Goal: Task Accomplishment & Management: Use online tool/utility

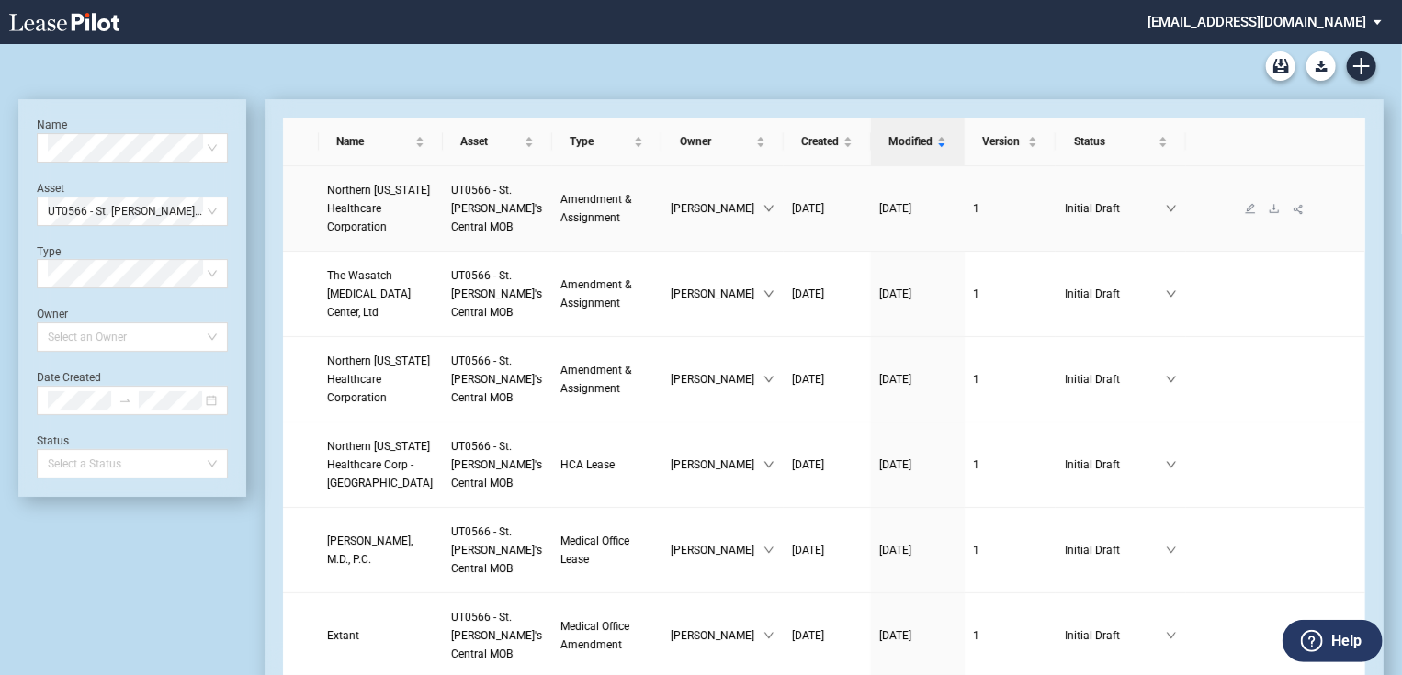
click at [380, 223] on span "Northern Utah Healthcare Corporation" at bounding box center [379, 209] width 103 height 50
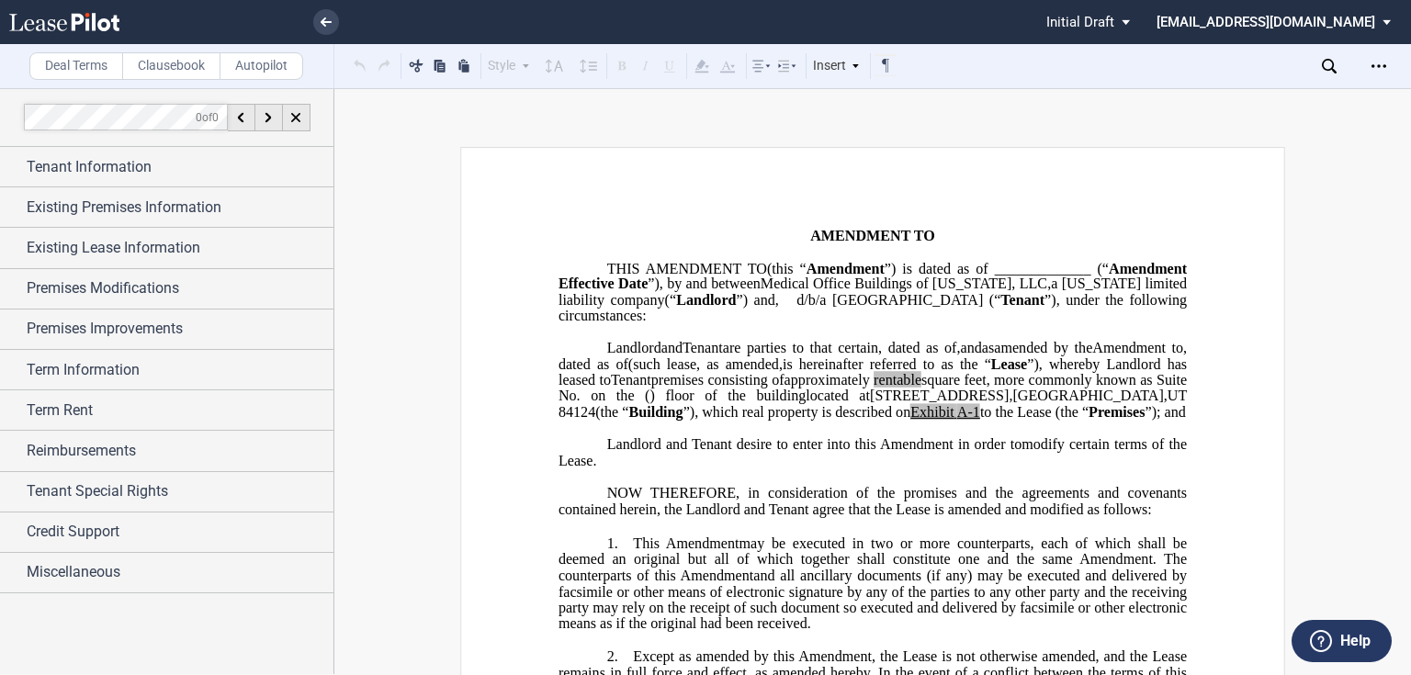
click at [196, 84] on div "Deal Terms Clausebook Autopilot" at bounding box center [167, 66] width 334 height 44
click at [193, 70] on label "Clausebook" at bounding box center [171, 66] width 98 height 28
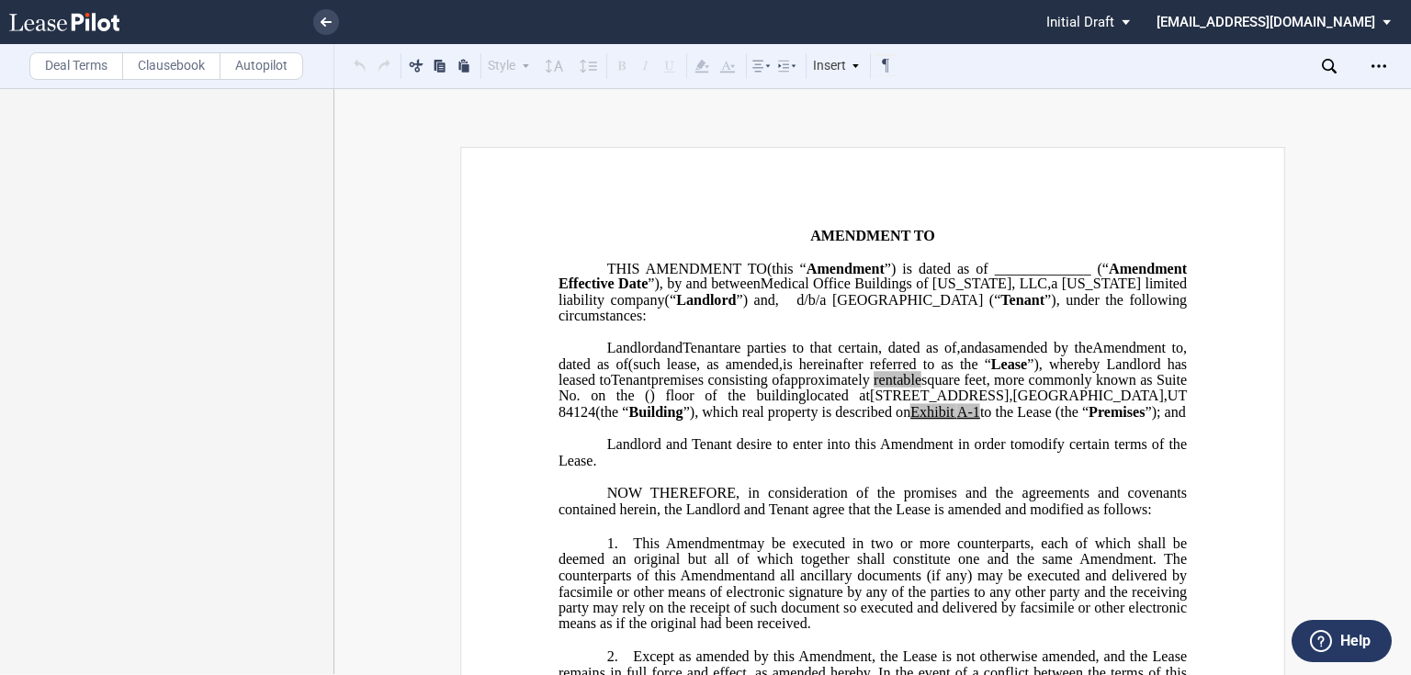
click at [1337, 17] on md-select "jlarce@healthpeak.com Change Password 2-Factor Authentication Form Management B…" at bounding box center [1280, 20] width 252 height 41
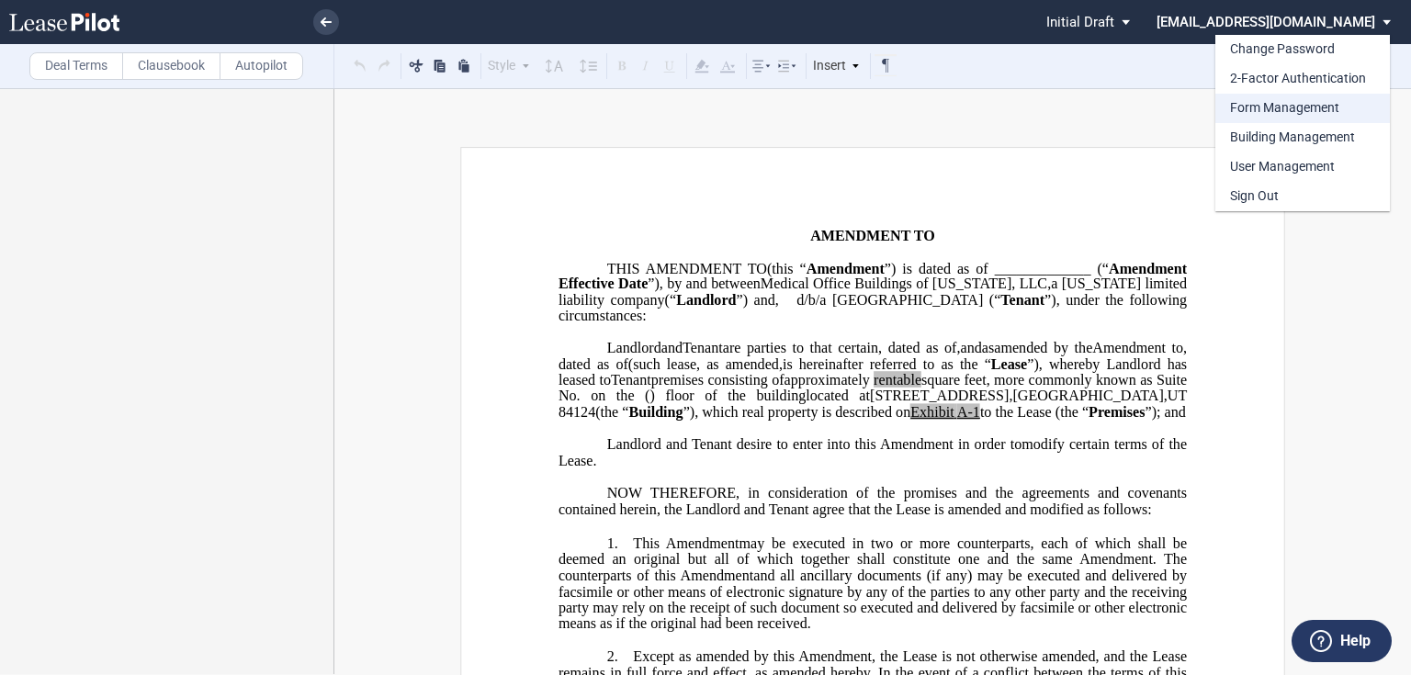
click at [1267, 114] on div "Form Management" at bounding box center [1284, 108] width 109 height 18
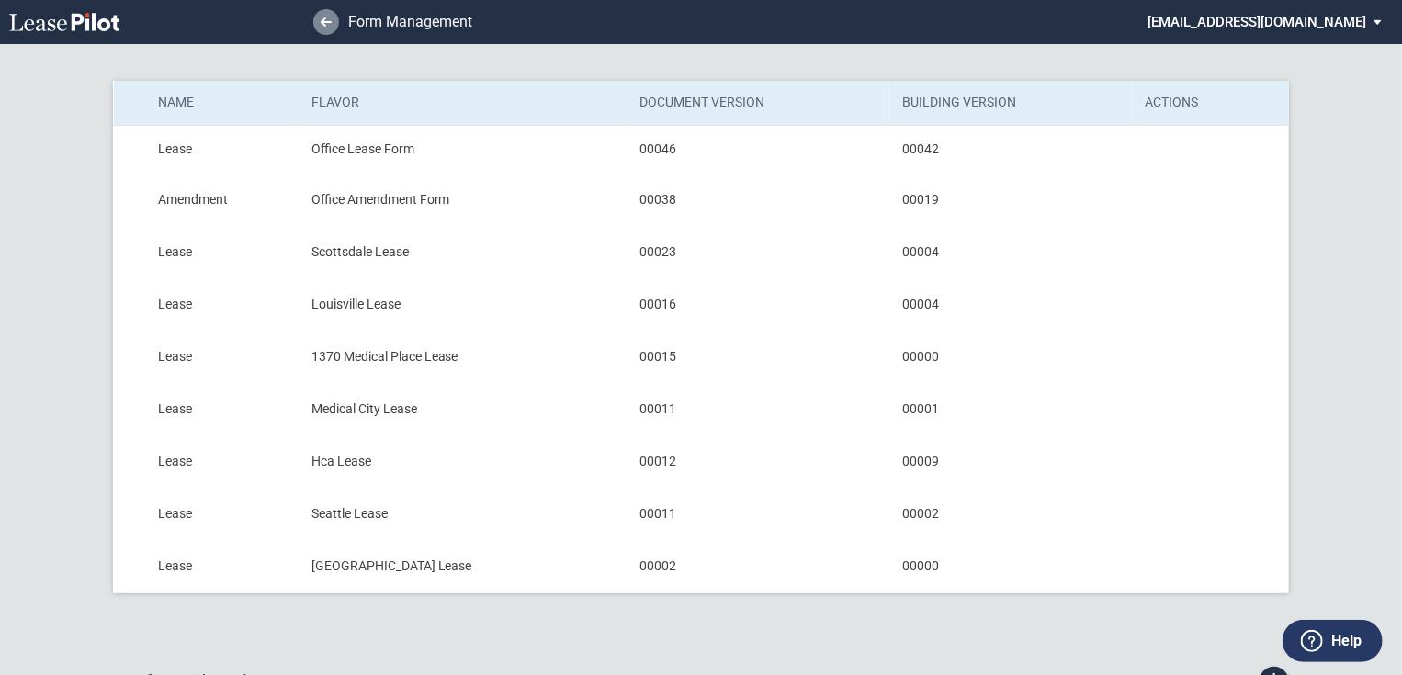
click at [336, 16] on link at bounding box center [326, 22] width 26 height 26
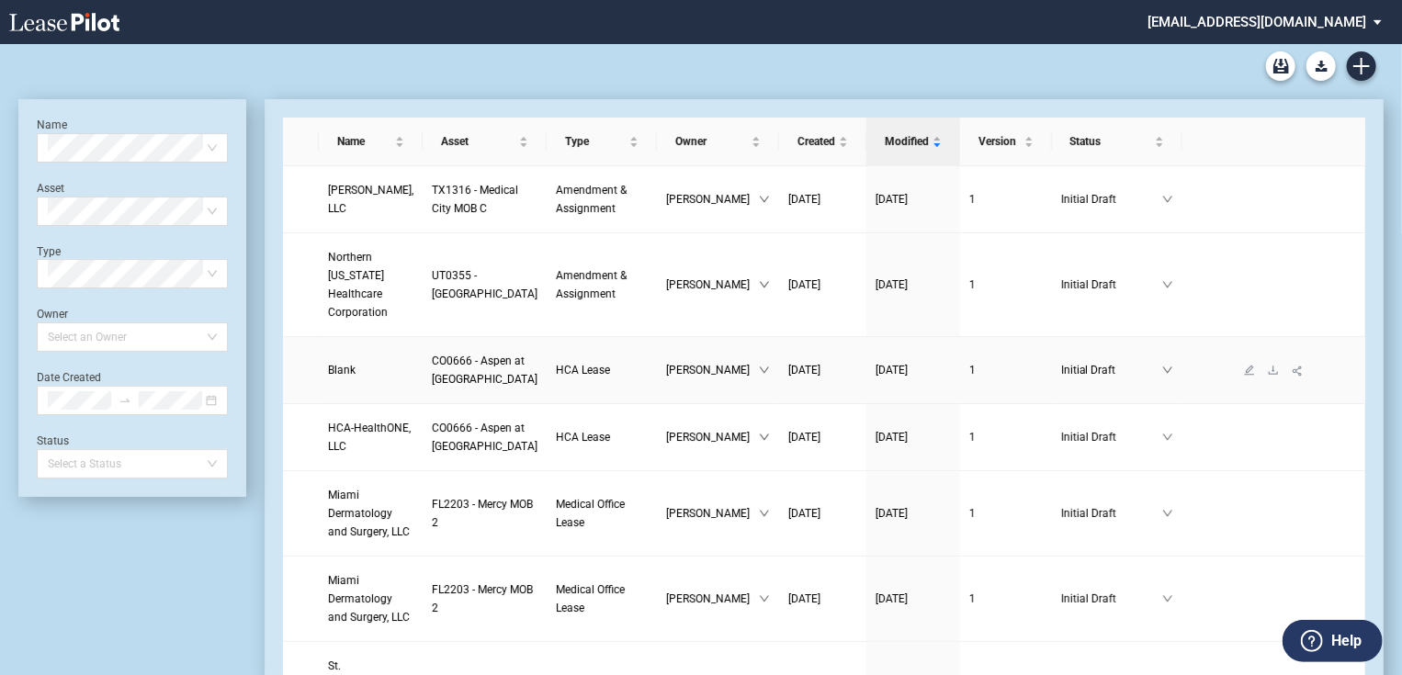
click at [332, 377] on span "Blank" at bounding box center [342, 370] width 28 height 13
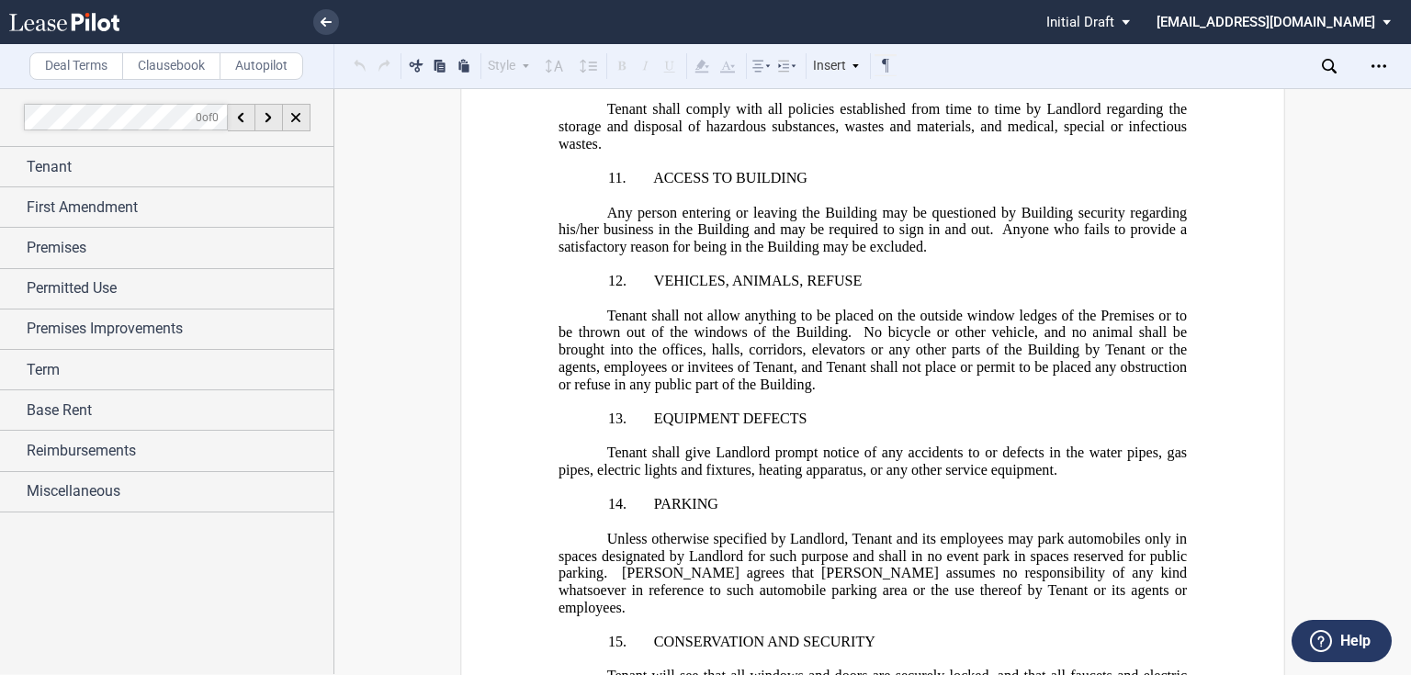
scroll to position [21528, 0]
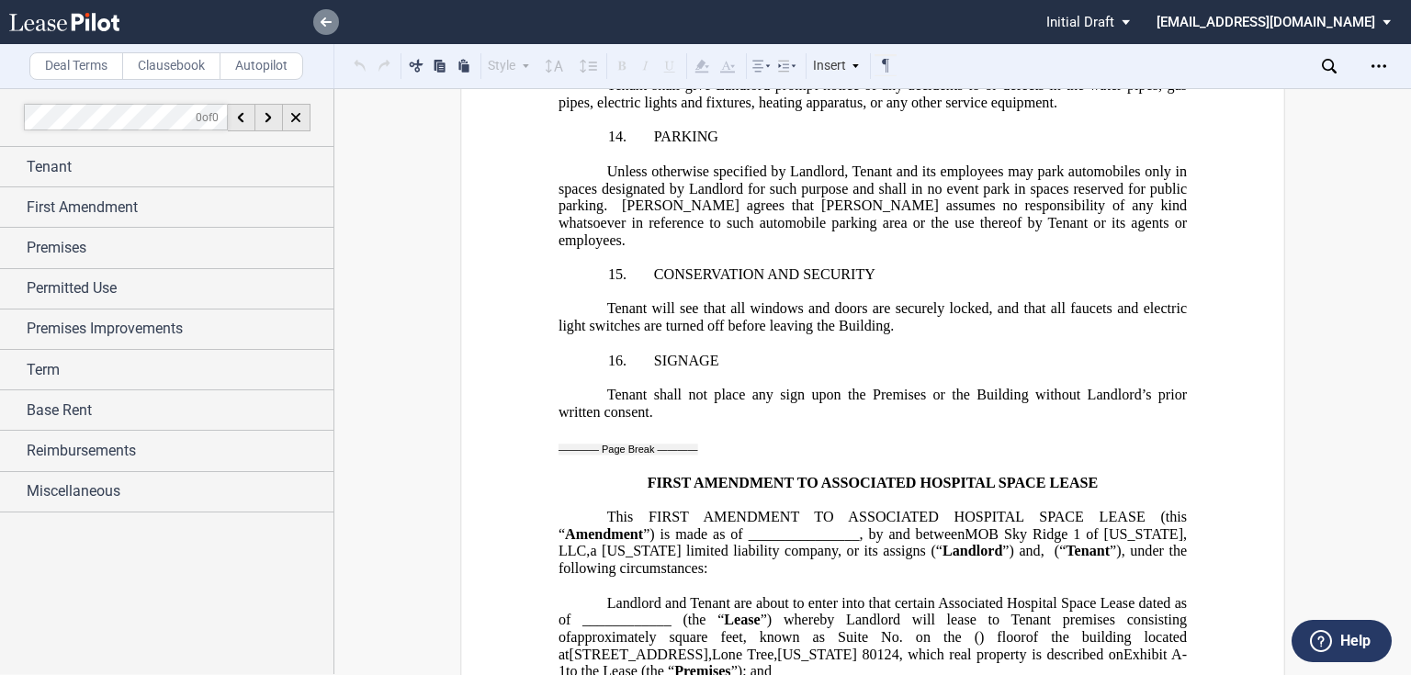
click at [323, 20] on use at bounding box center [326, 21] width 11 height 9
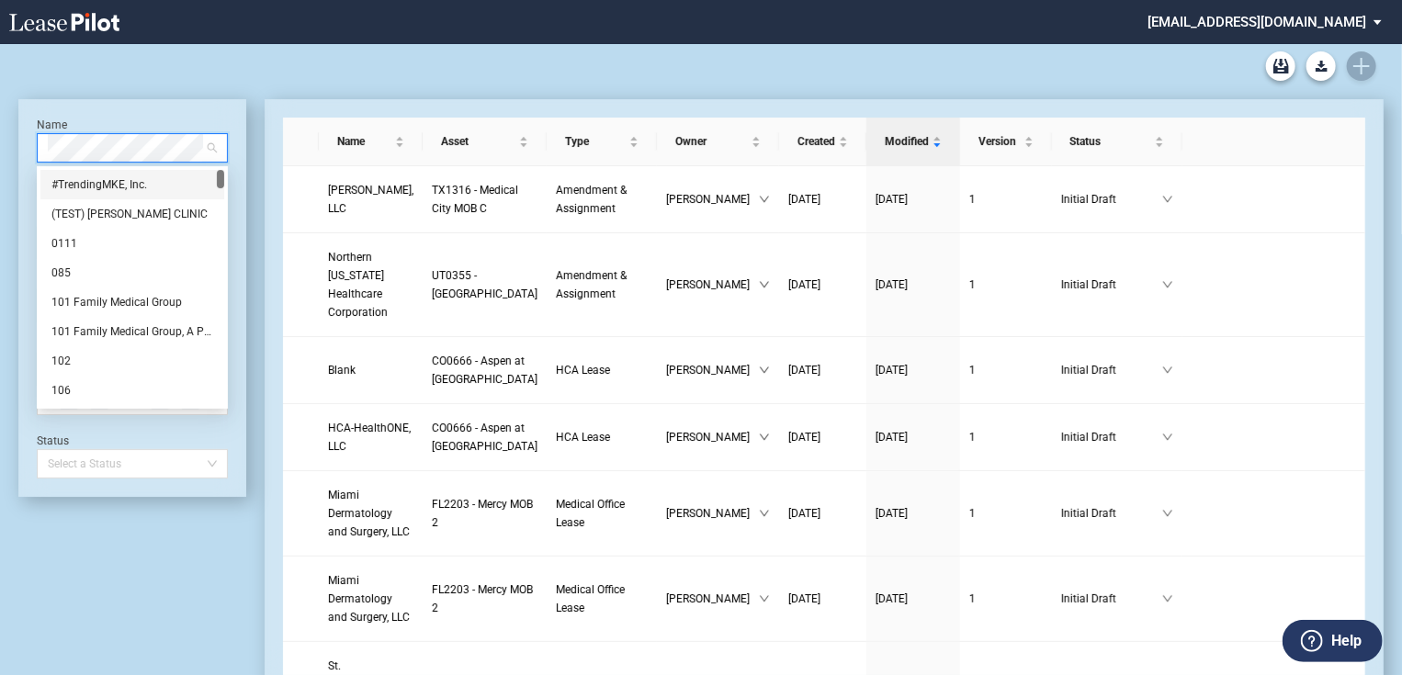
click at [419, 45] on div "Medical Office Lease Blank Form Medical Office Amendment Blank Form Medical Off…" at bounding box center [700, 66] width 1365 height 44
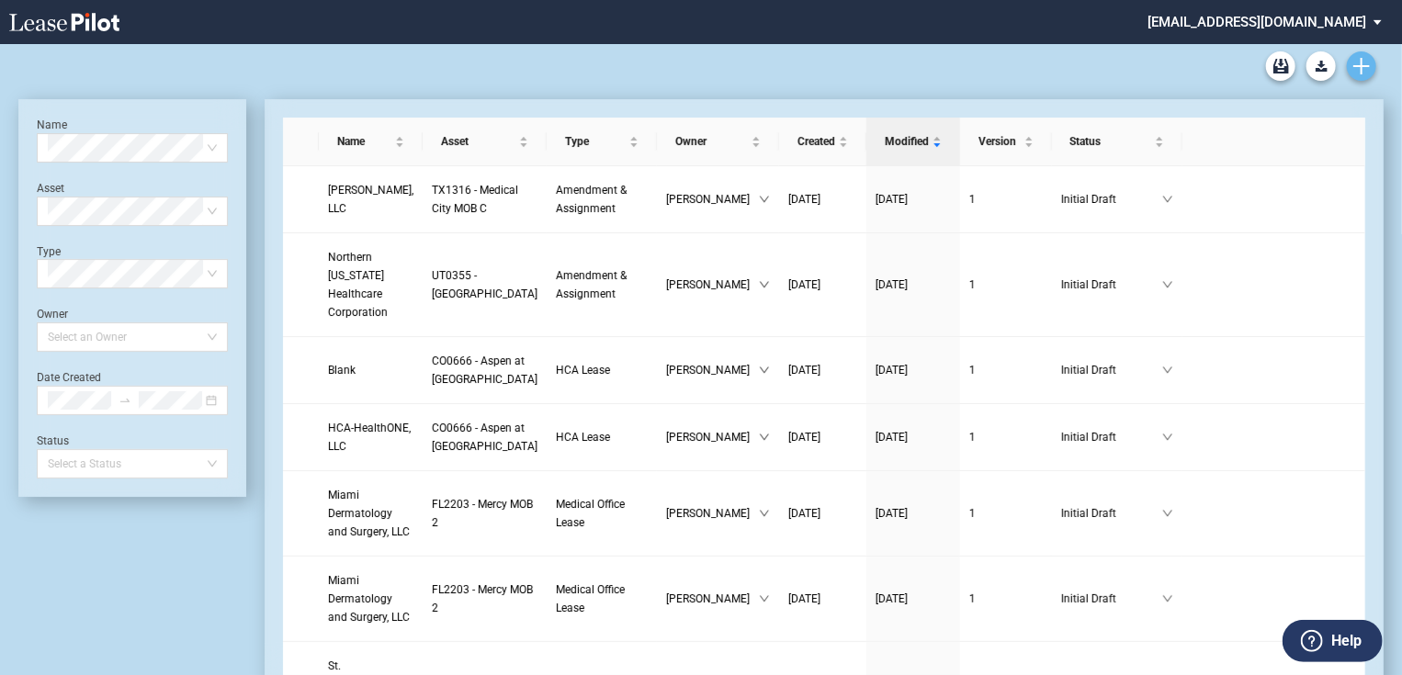
click at [1361, 65] on use "Create new document" at bounding box center [1361, 66] width 17 height 17
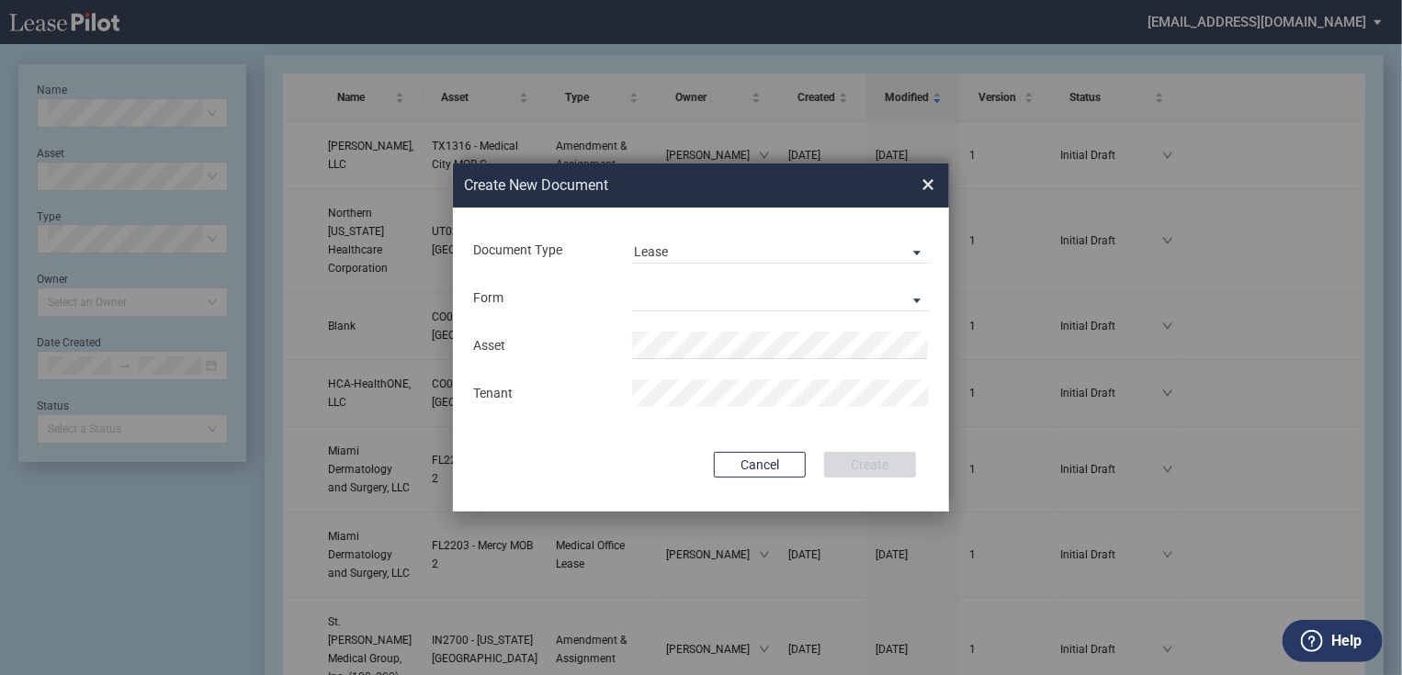
drag, startPoint x: 651, startPoint y: 318, endPoint x: 659, endPoint y: 308, distance: 12.5
click at [652, 317] on div "Form Medical Office Lease Scottsdale Lease Louisville Lease 1370 Medical Place …" at bounding box center [700, 298] width 459 height 48
click at [661, 302] on md-select "Medical Office Lease Scottsdale Lease Louisville Lease 1370 Medical Place Lease…" at bounding box center [780, 298] width 297 height 28
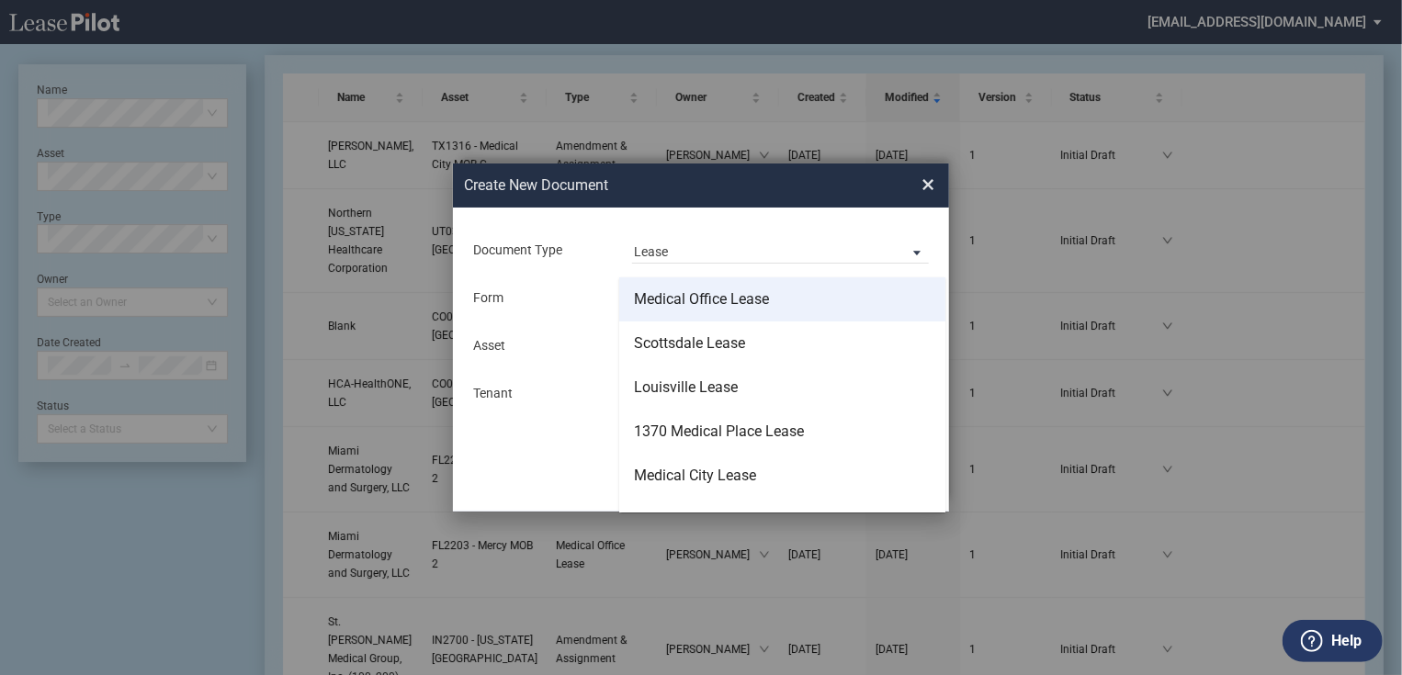
click at [695, 305] on div "Medical Office Lease" at bounding box center [701, 299] width 135 height 20
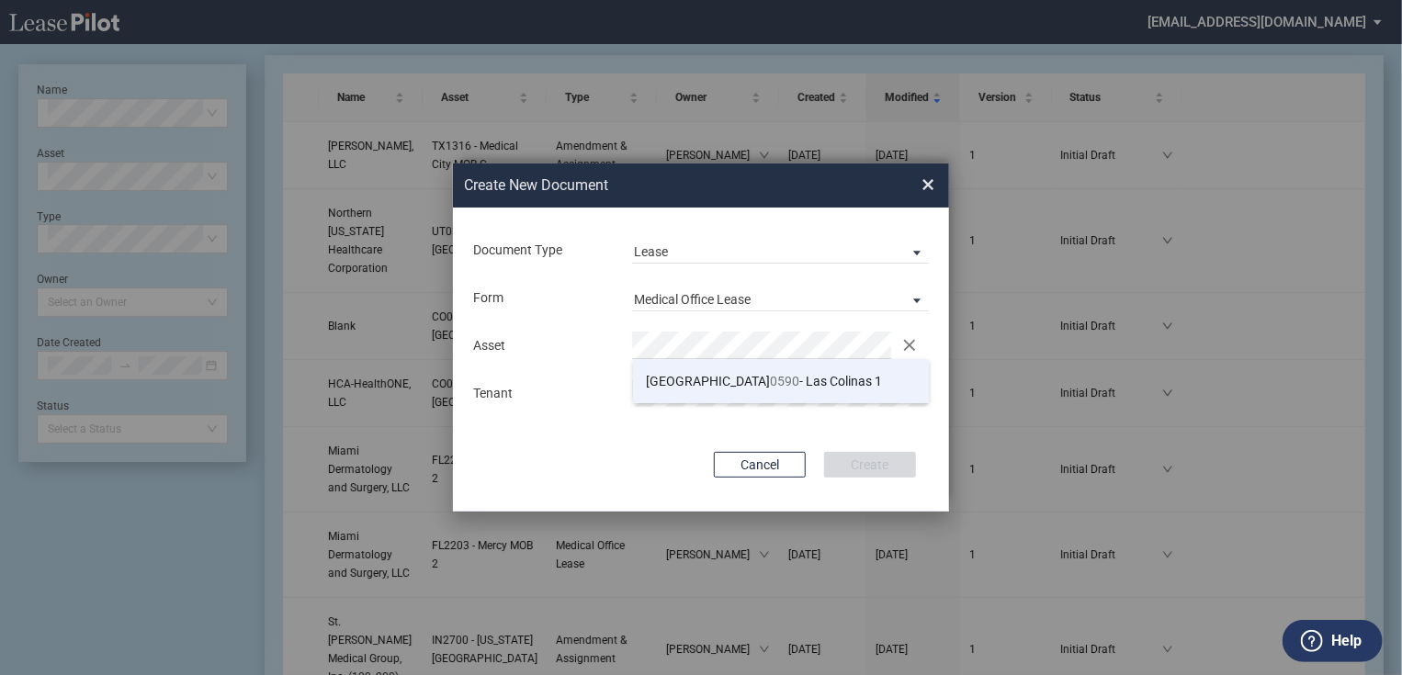
click at [661, 392] on li "TX 0590 - Las Colinas 1" at bounding box center [781, 381] width 297 height 44
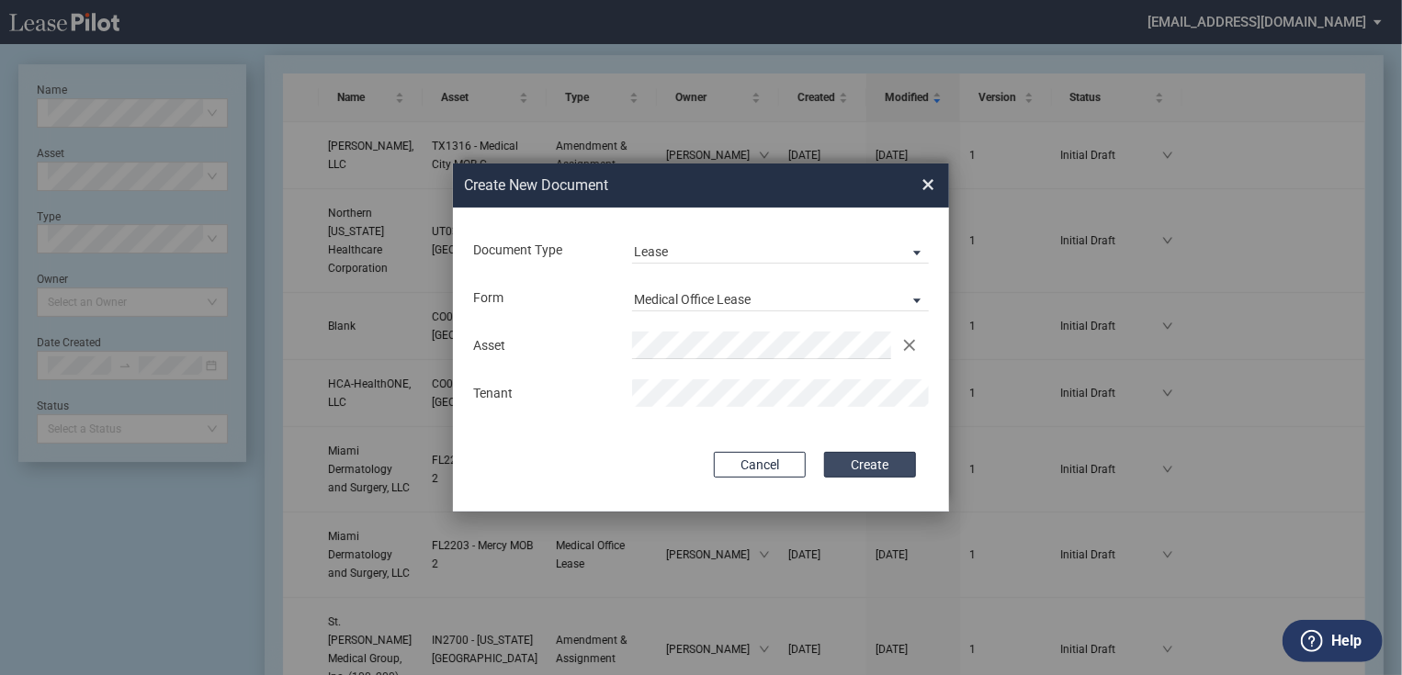
click at [853, 455] on button "Create" at bounding box center [870, 465] width 92 height 26
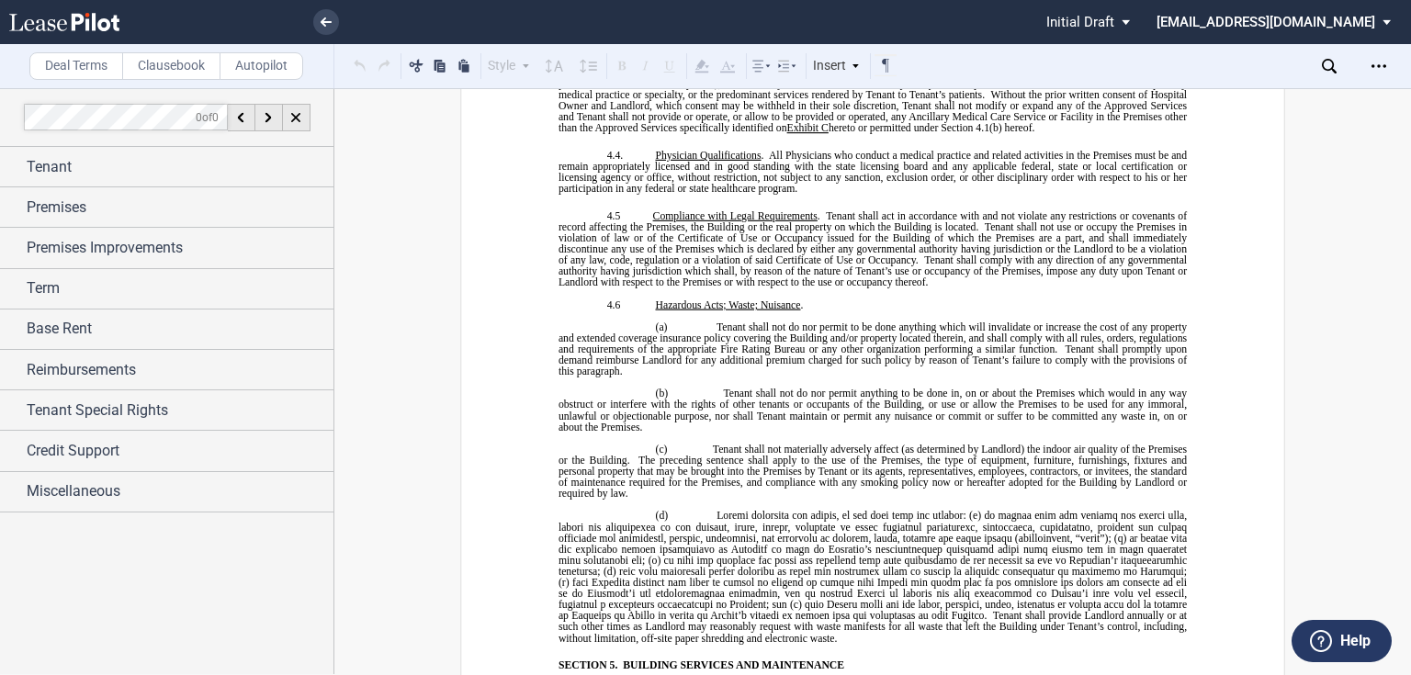
scroll to position [4849, 0]
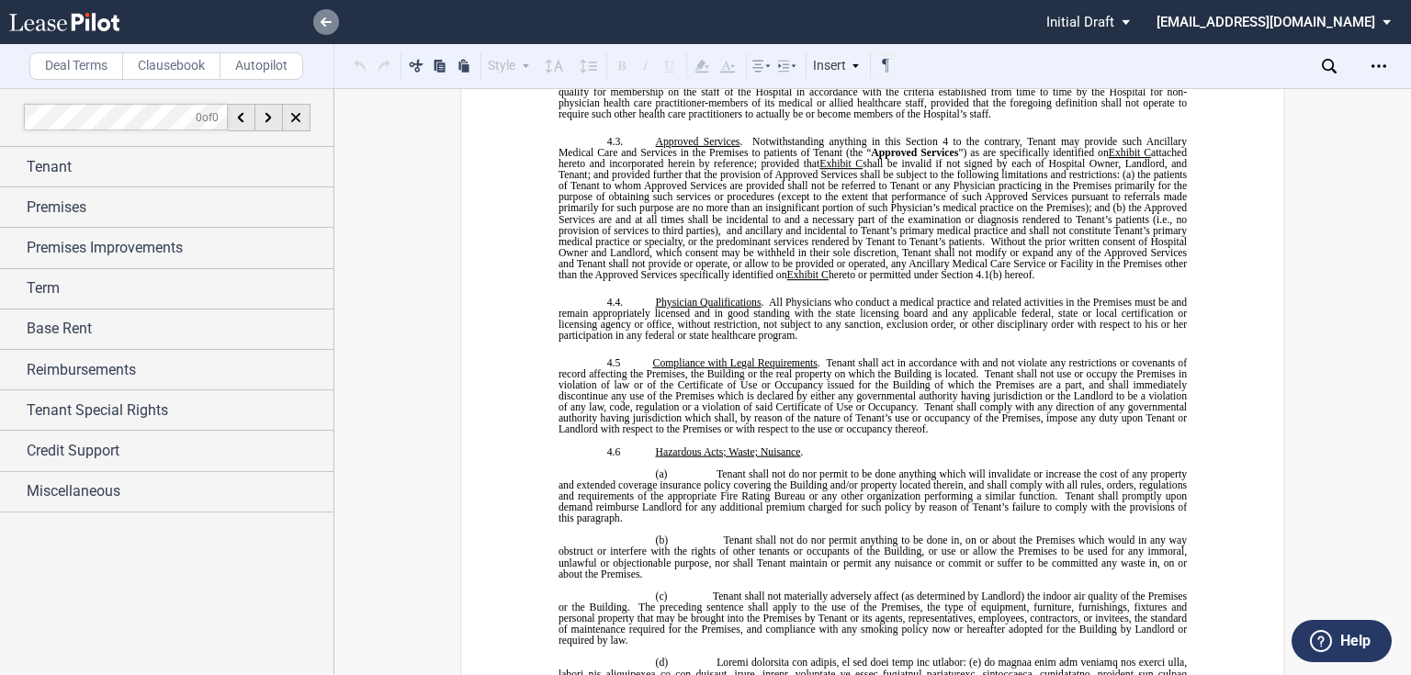
click at [331, 23] on icon at bounding box center [326, 21] width 11 height 9
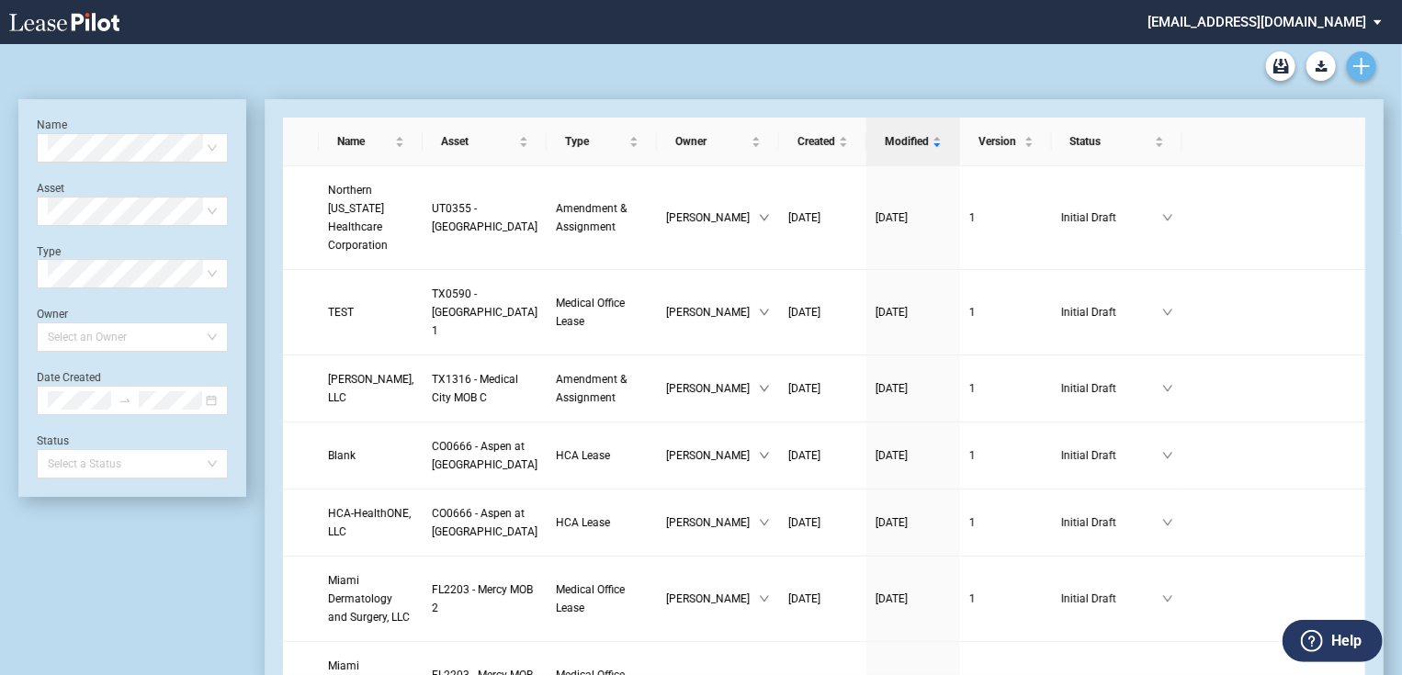
click at [1357, 66] on use "Create new document" at bounding box center [1361, 66] width 17 height 17
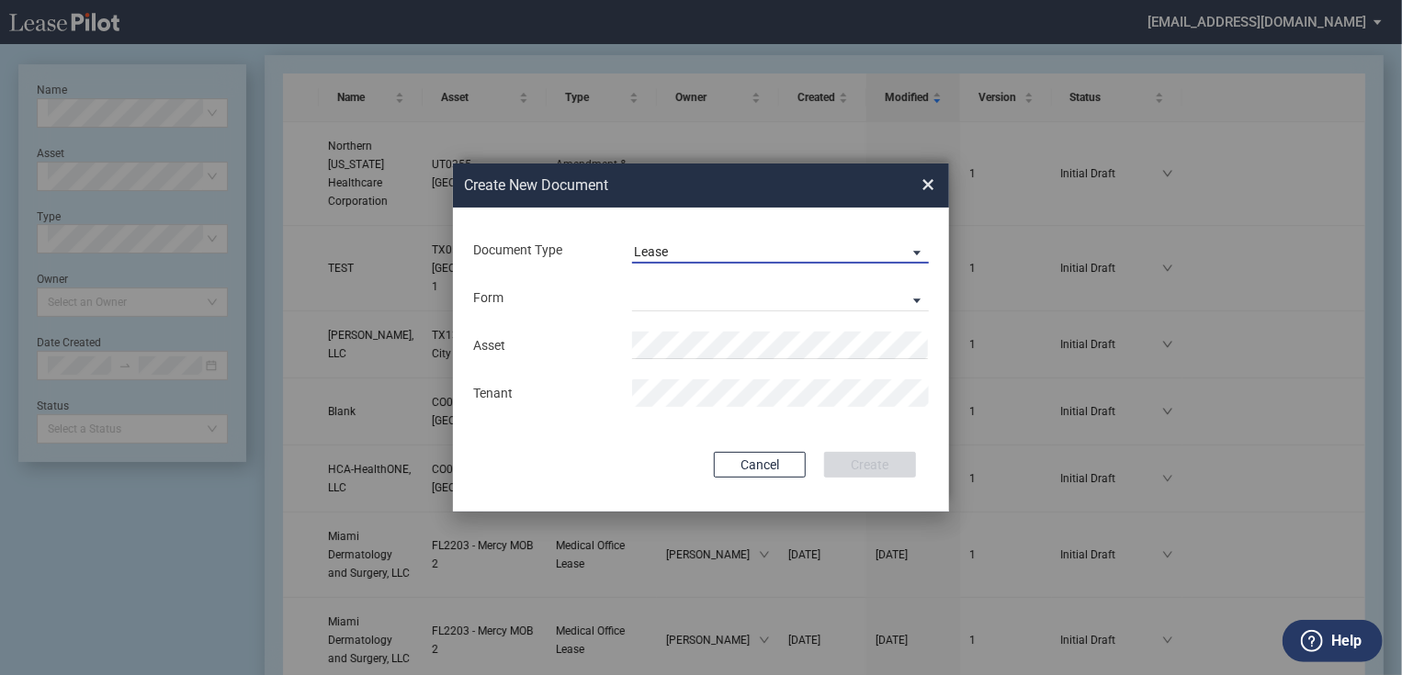
click at [674, 253] on span "Lease" at bounding box center [766, 252] width 264 height 18
click at [676, 261] on md-option "Lease" at bounding box center [782, 252] width 326 height 44
click at [668, 302] on md-select "Medical Office Lease Scottsdale Lease Louisville Lease [GEOGRAPHIC_DATA] [GEOGR…" at bounding box center [780, 298] width 297 height 28
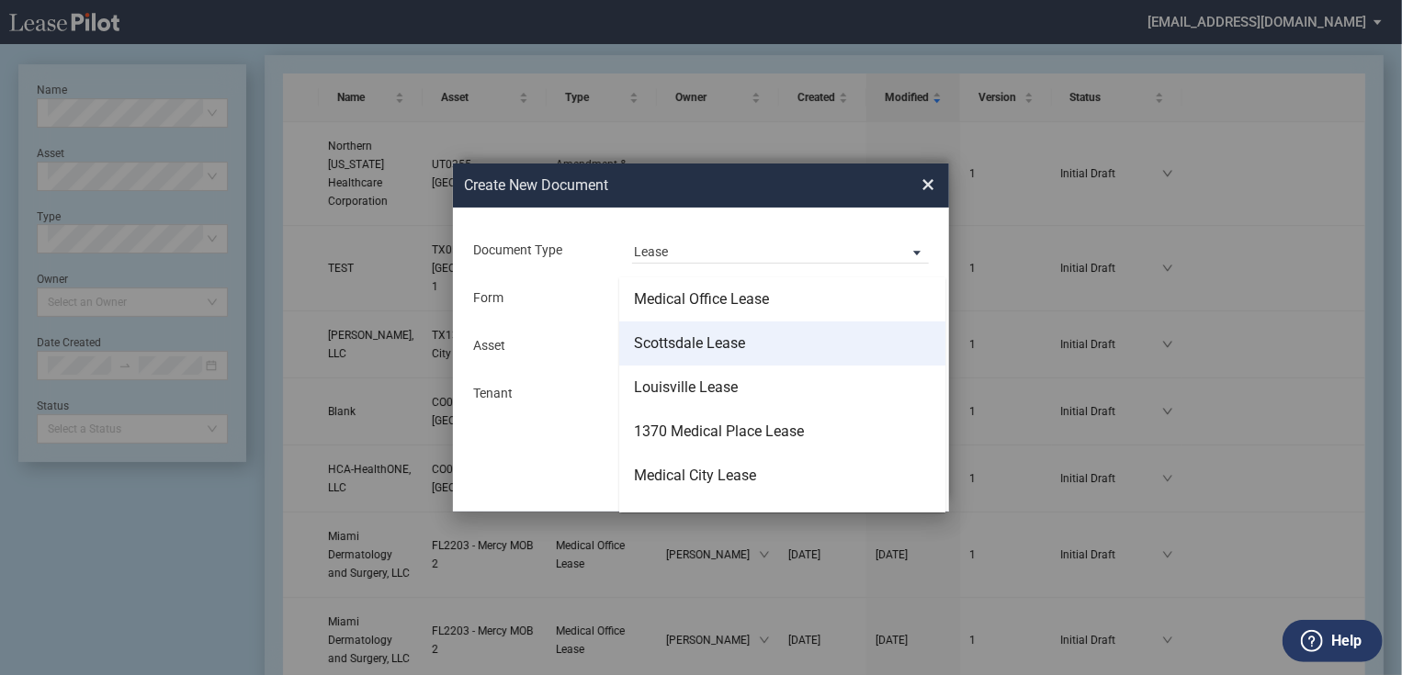
click at [680, 353] on div "Scottsdale Lease" at bounding box center [689, 343] width 111 height 20
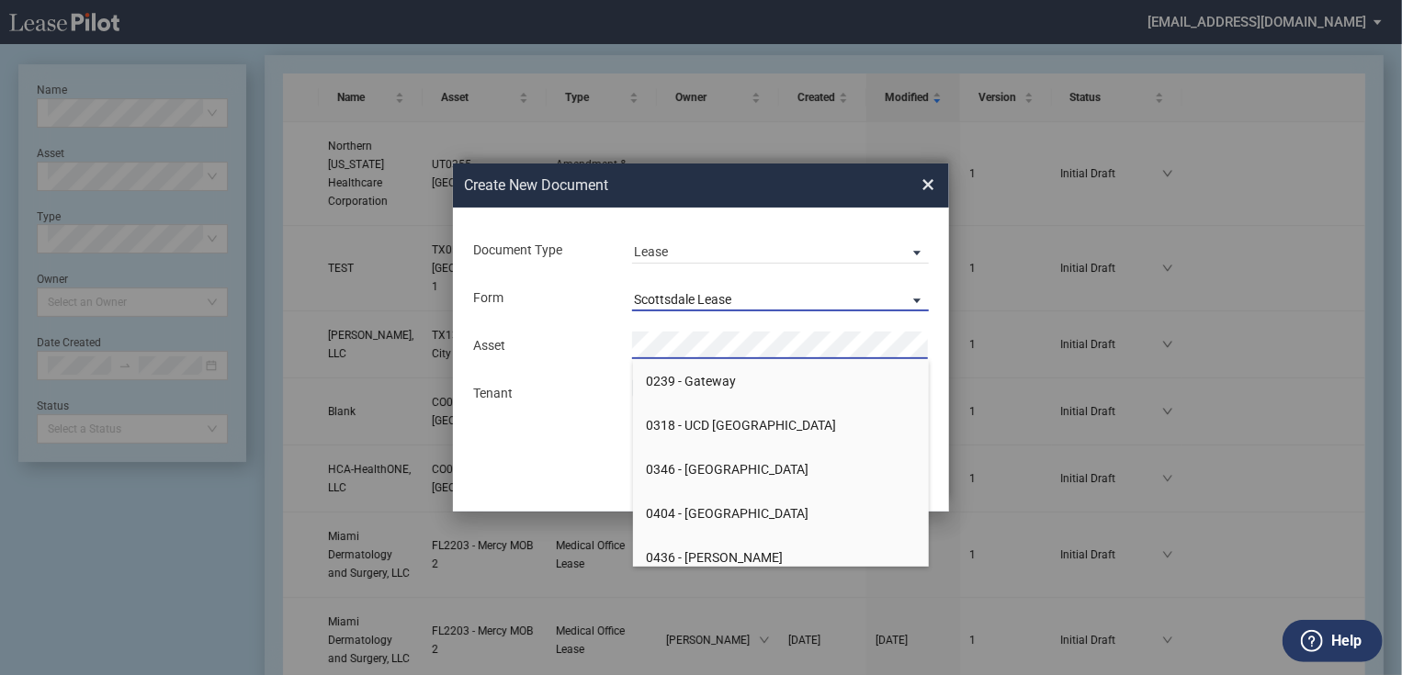
click at [752, 297] on span "Scottsdale Lease" at bounding box center [766, 300] width 264 height 18
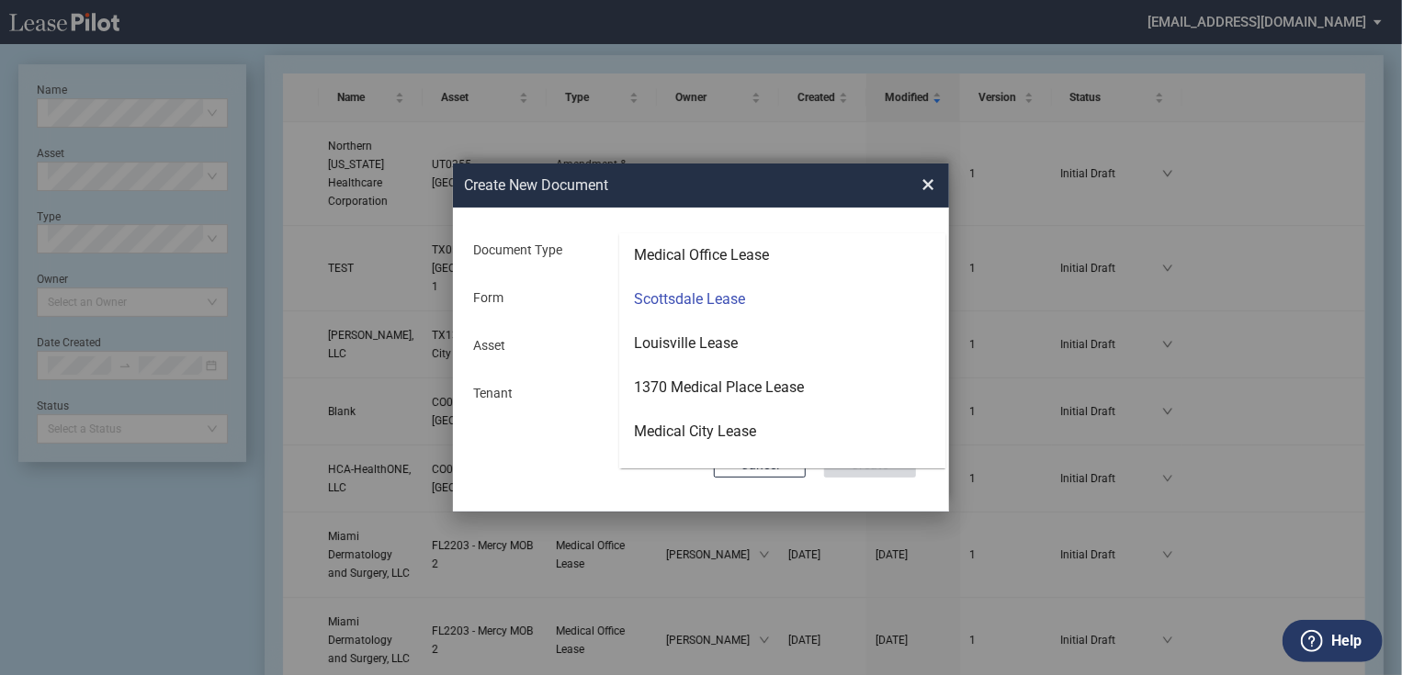
click at [548, 356] on md-backdrop at bounding box center [701, 359] width 1402 height 719
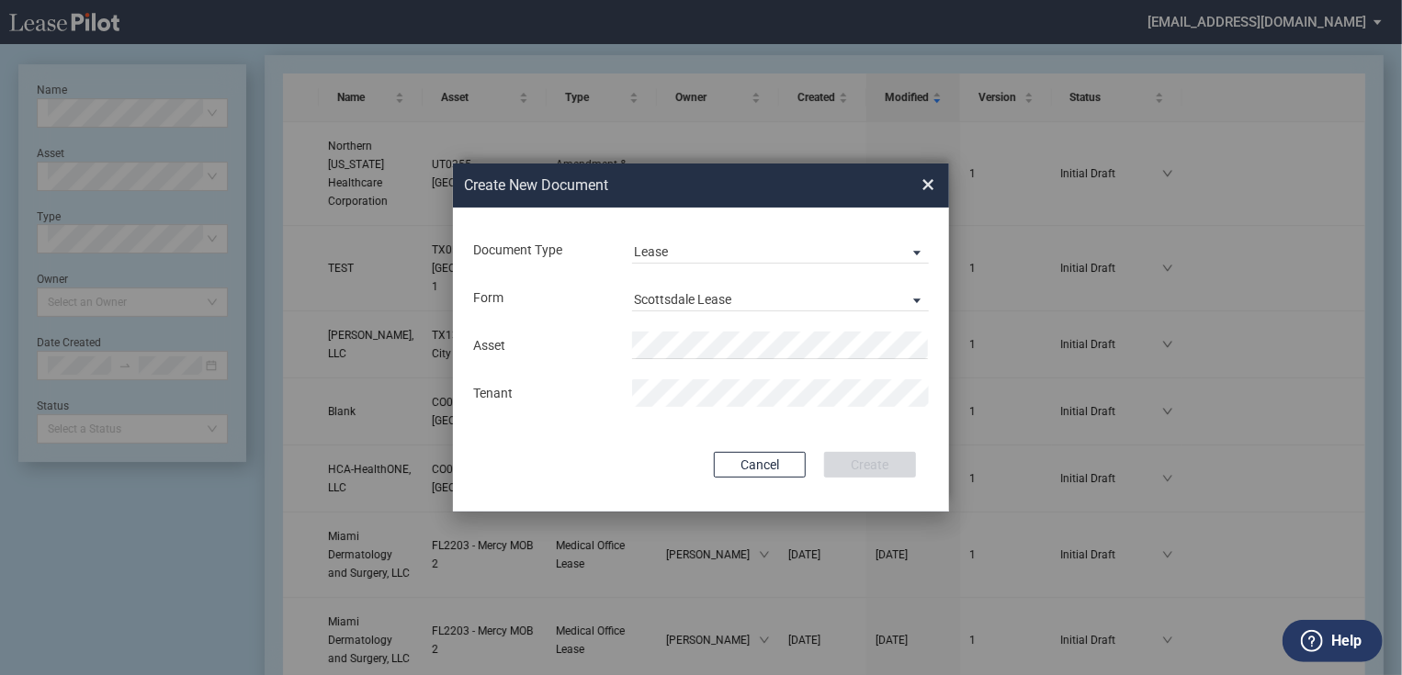
click at [536, 479] on div "Document Type Lease Deal Type Office Deal Type Office Form Scottsdale Lease Ass…" at bounding box center [701, 360] width 496 height 304
click at [765, 456] on button "Cancel" at bounding box center [760, 465] width 92 height 26
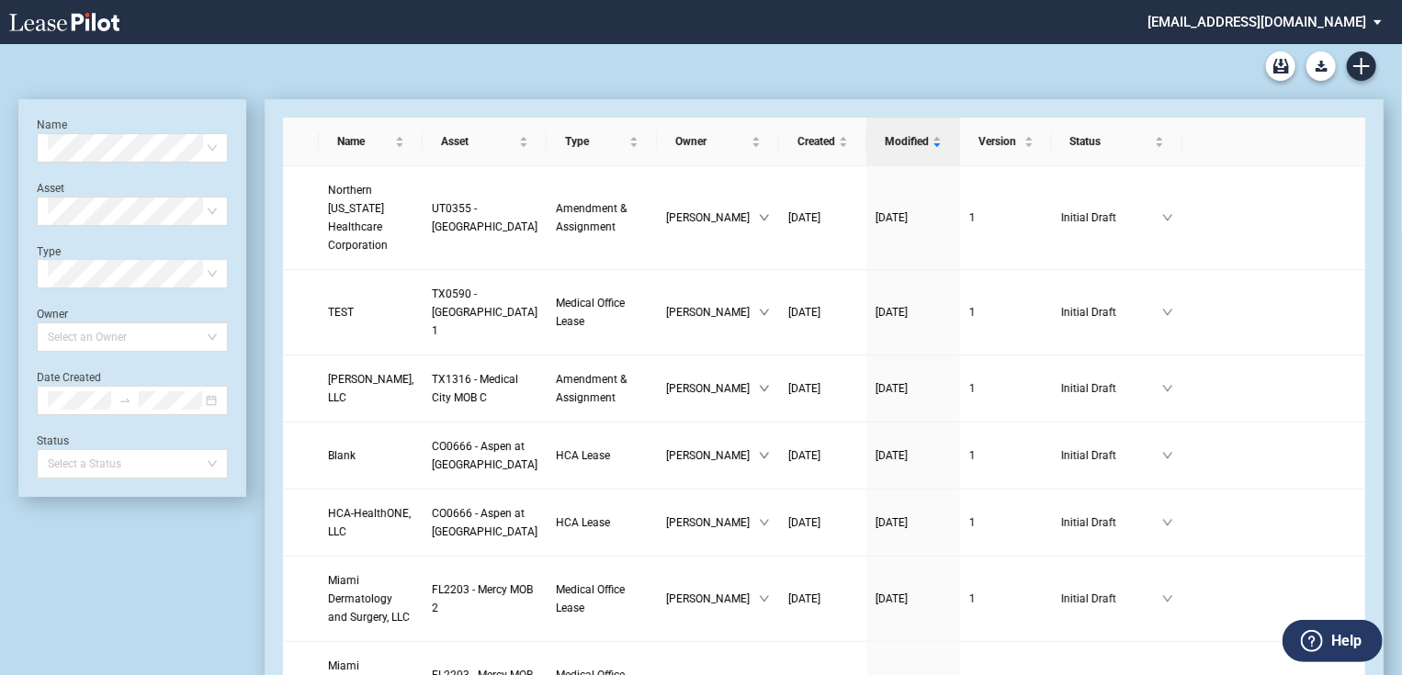
scroll to position [44, 0]
